Goal: Navigation & Orientation: Find specific page/section

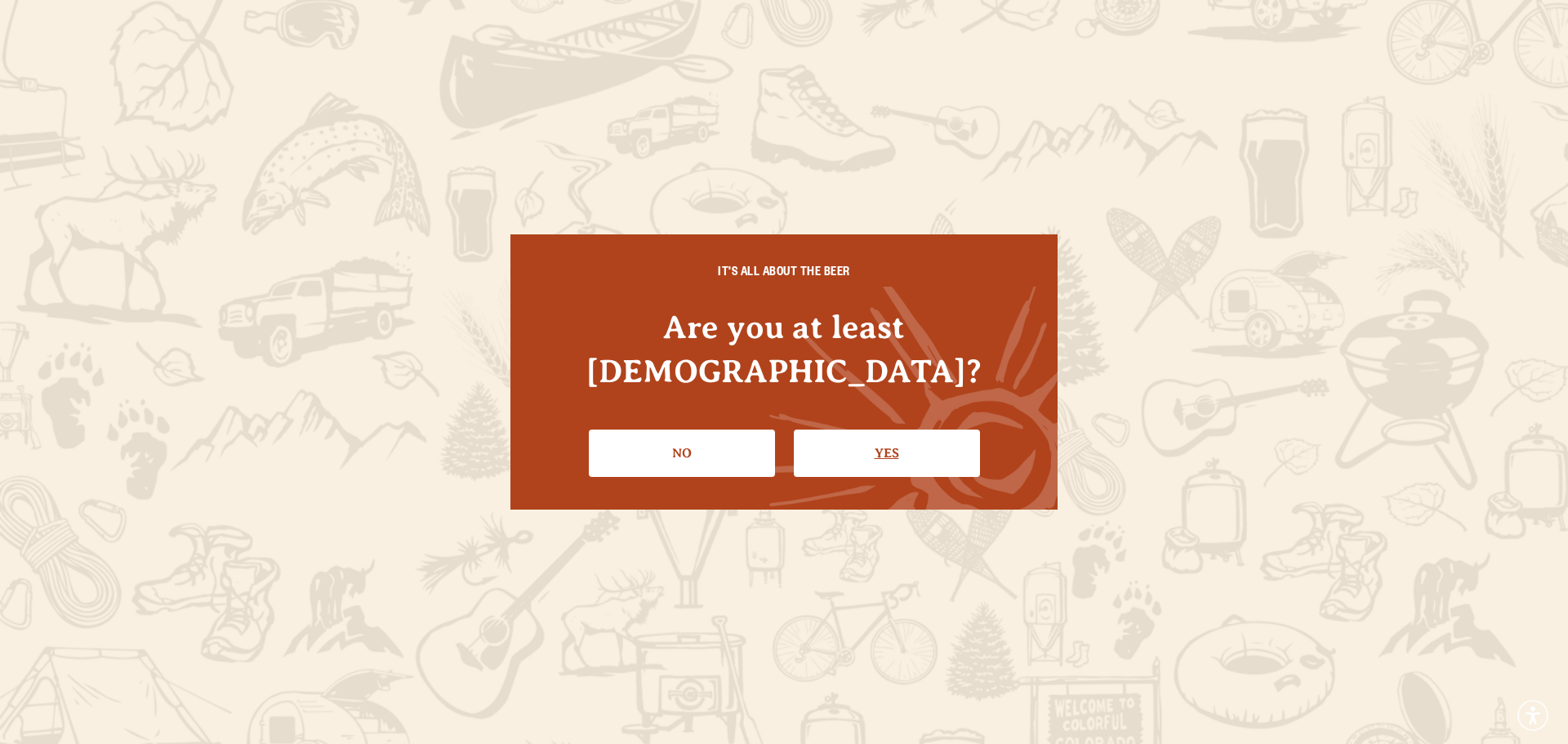
click at [937, 429] on link "Yes" at bounding box center [886, 452] width 186 height 48
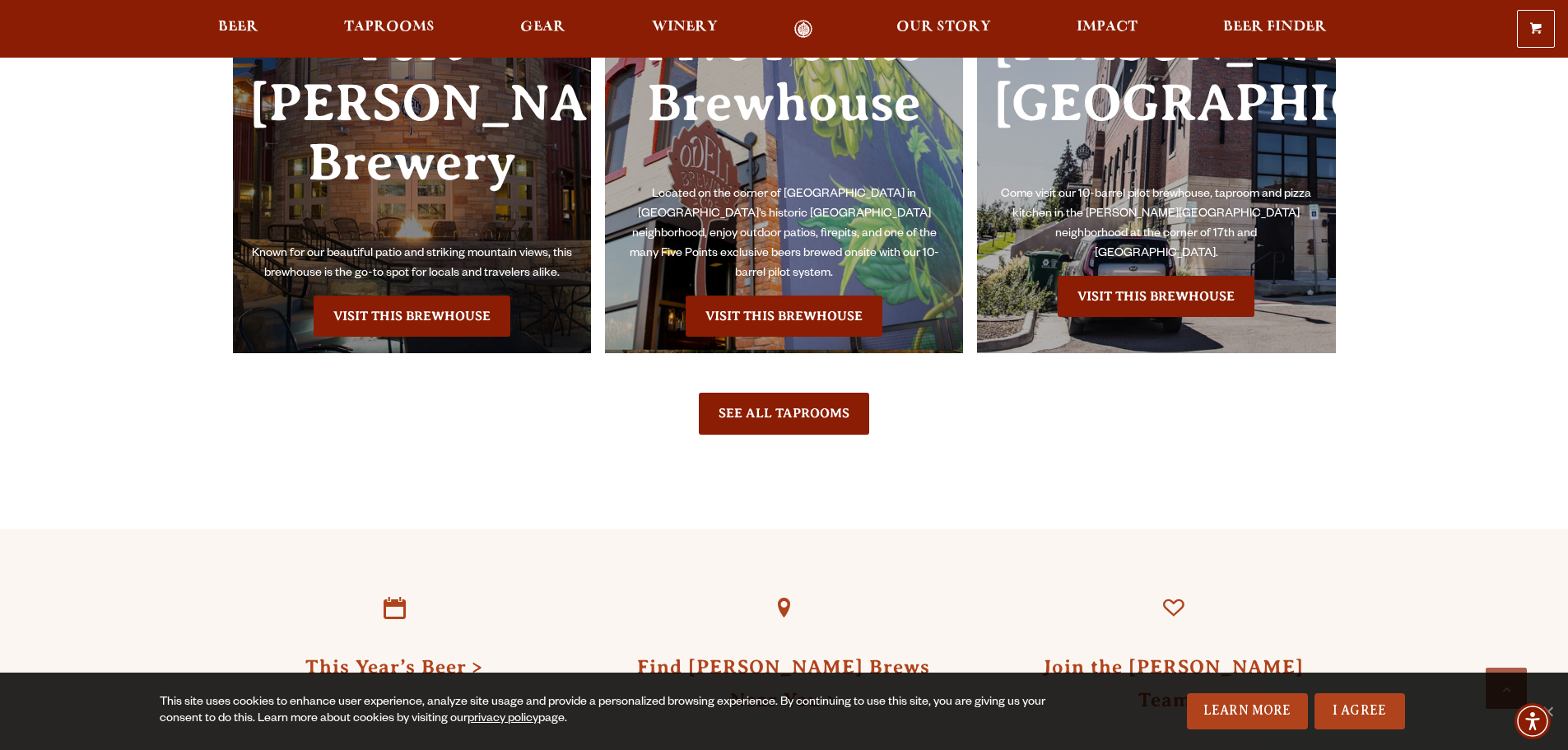
scroll to position [3785, 0]
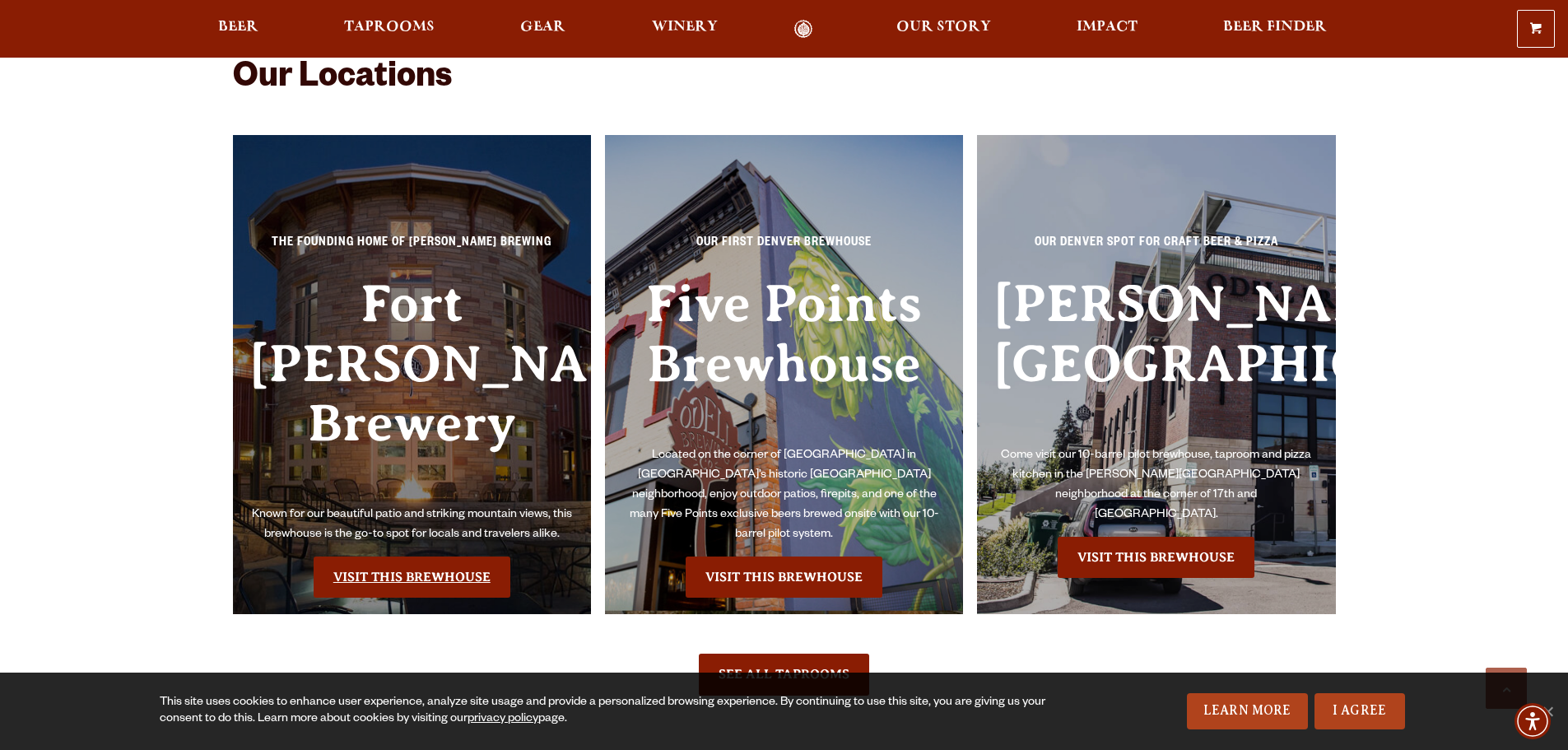
click at [434, 556] on link "Visit this Brewhouse" at bounding box center [412, 577] width 197 height 41
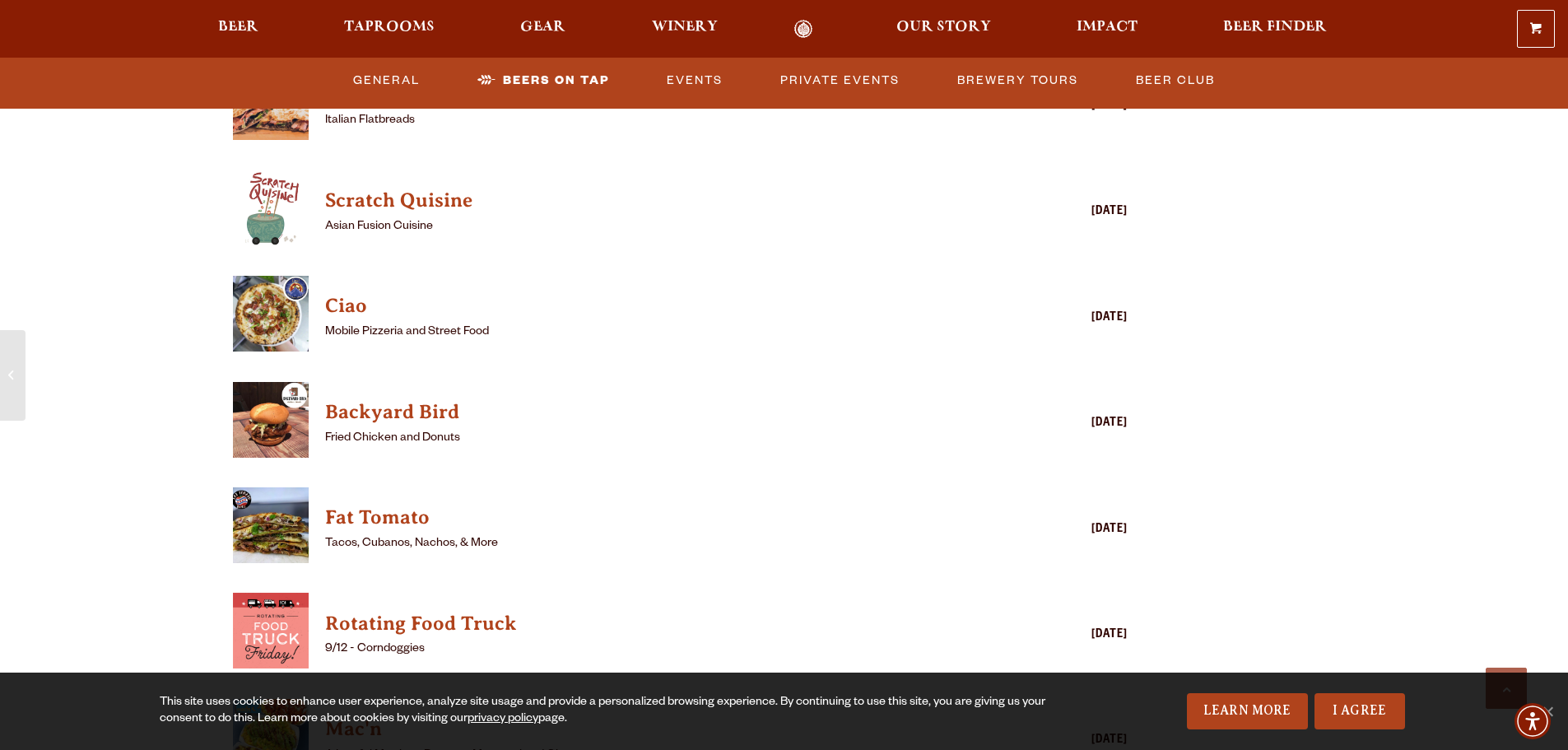
scroll to position [4443, 0]
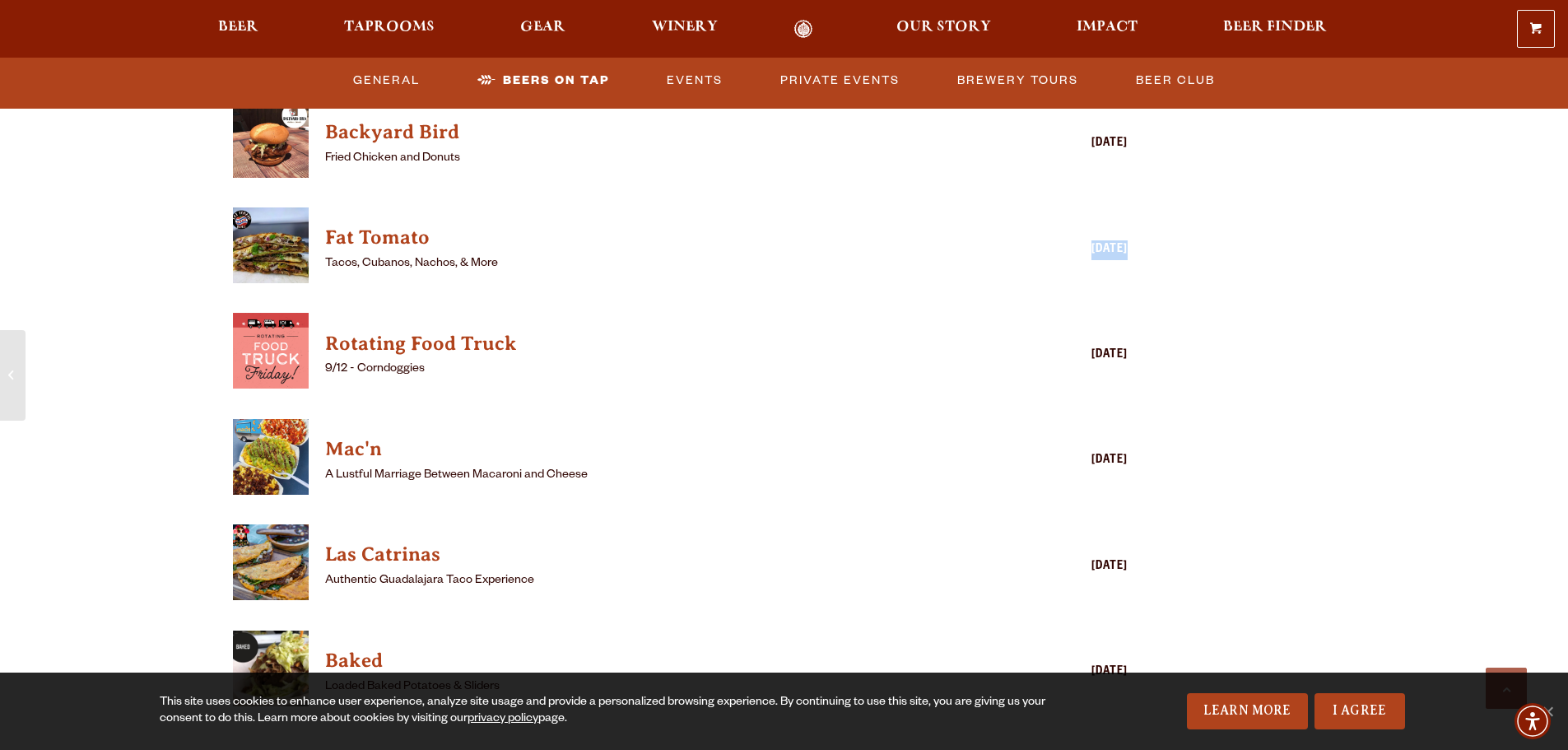
drag, startPoint x: 1072, startPoint y: 226, endPoint x: 1059, endPoint y: 258, distance: 34.5
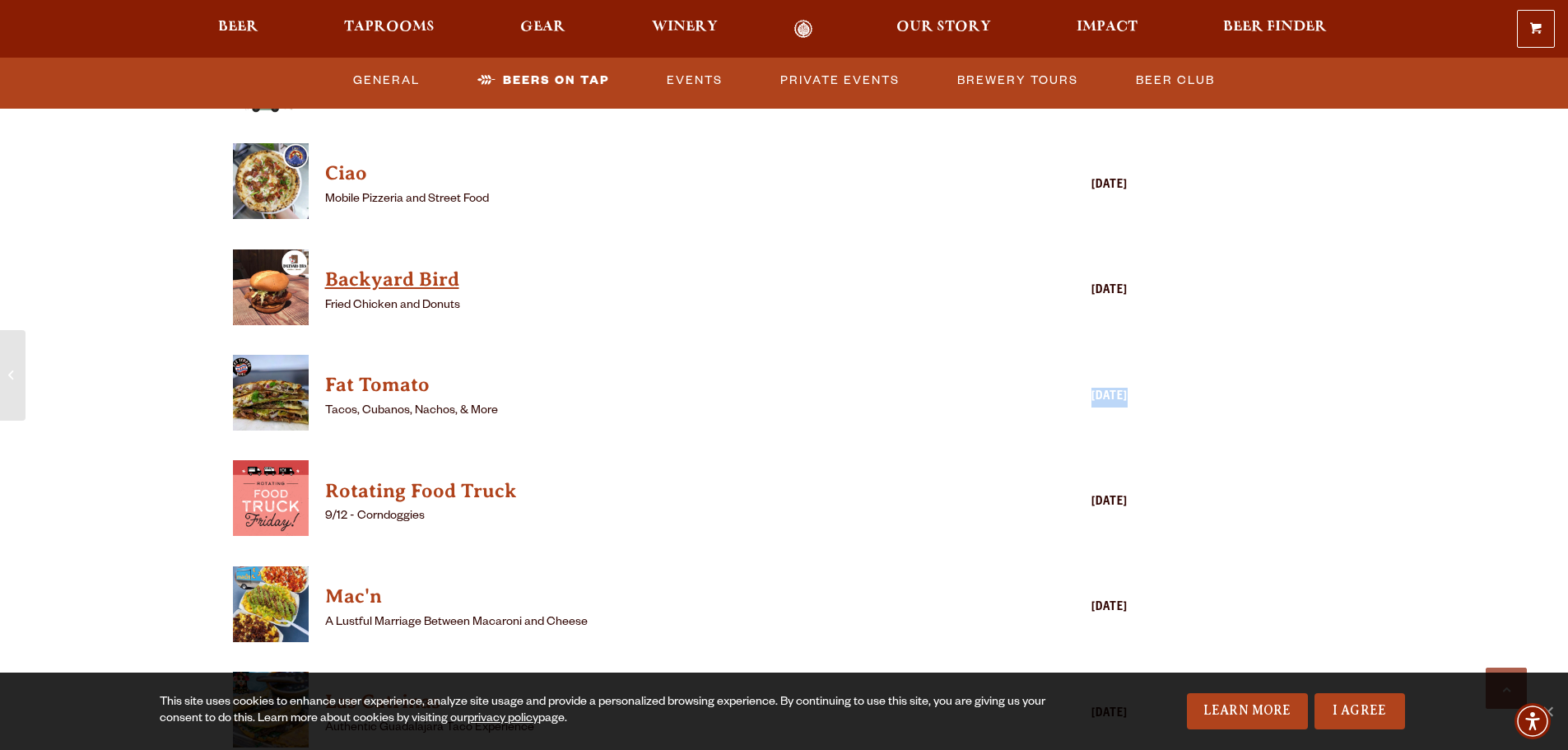
scroll to position [4279, 0]
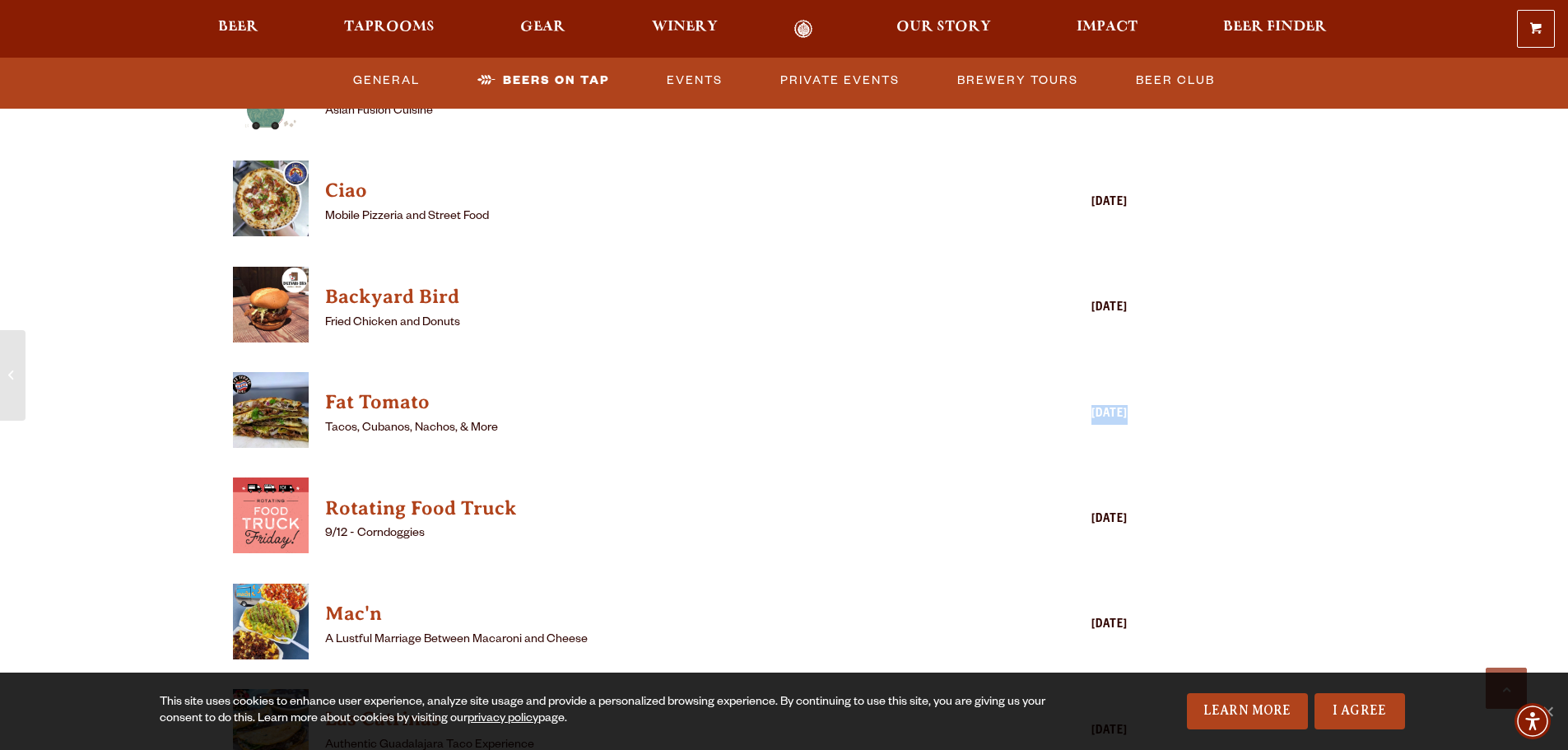
drag, startPoint x: 1119, startPoint y: 283, endPoint x: 30, endPoint y: 302, distance: 1089.2
drag, startPoint x: 44, startPoint y: 452, endPoint x: 62, endPoint y: 444, distance: 19.7
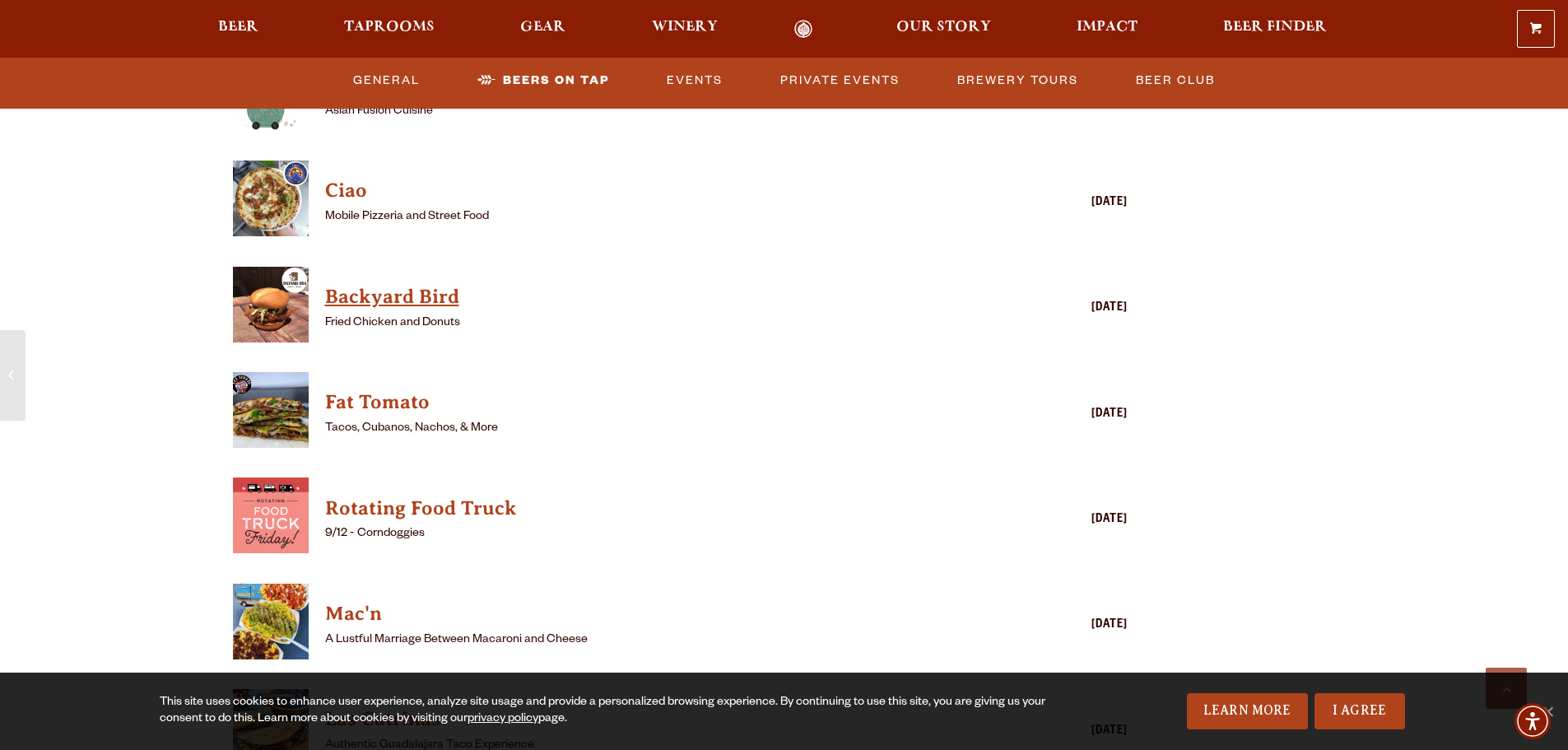
click at [391, 285] on h4 "Backyard Bird" at bounding box center [657, 297] width 663 height 26
